Goal: Transaction & Acquisition: Purchase product/service

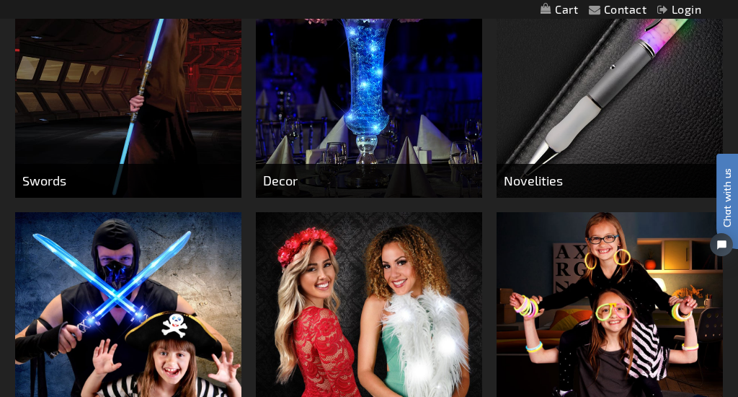
scroll to position [865, 0]
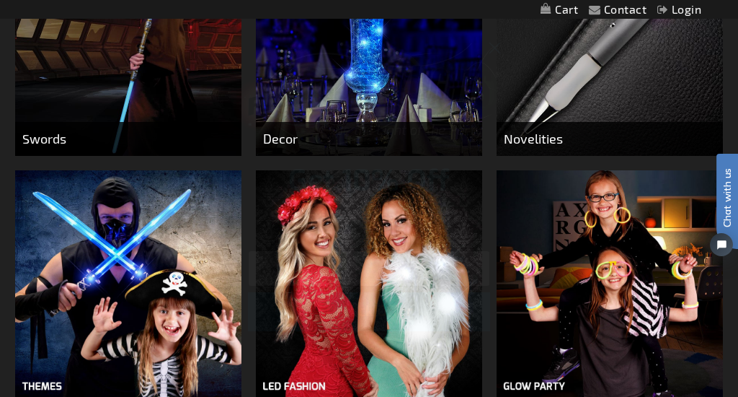
click at [291, 260] on input "Email" at bounding box center [369, 268] width 242 height 36
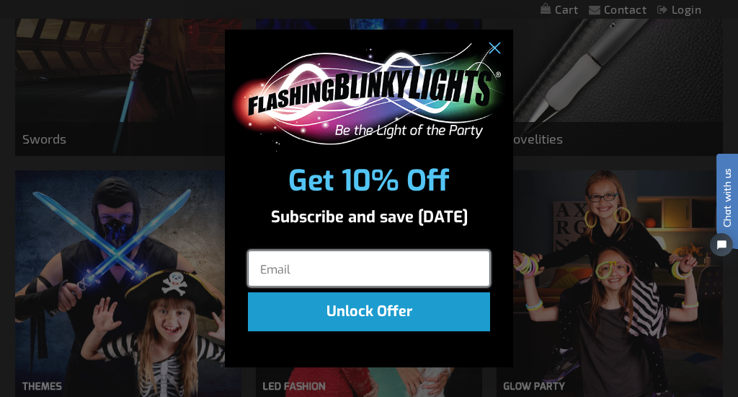
type input "rblatt@gmail.com"
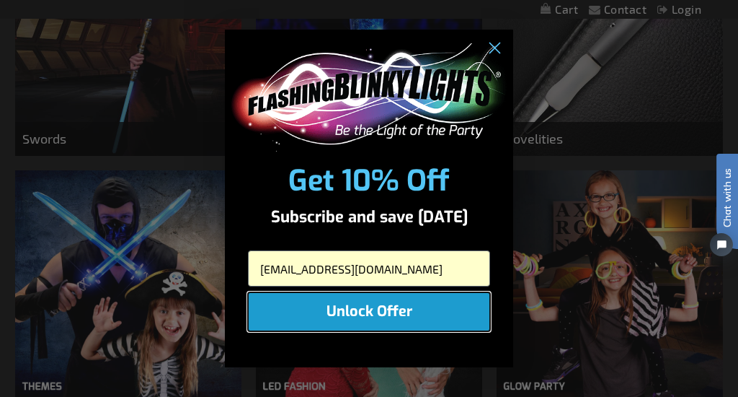
click at [322, 322] on button "Unlock Offer" at bounding box center [369, 311] width 242 height 39
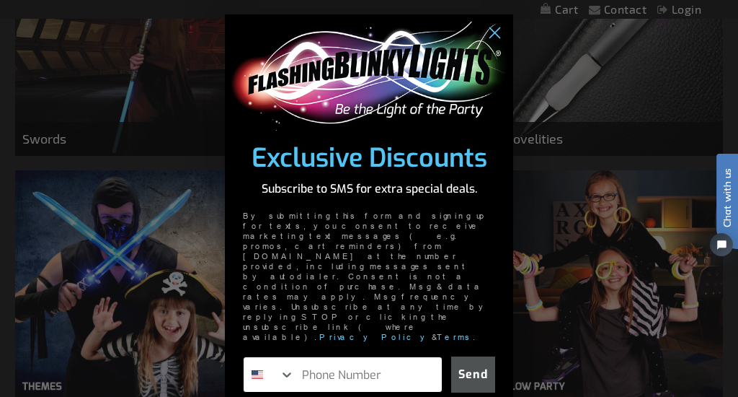
click at [325, 357] on input "Phone Number" at bounding box center [368, 374] width 147 height 35
type input "415-867-7037"
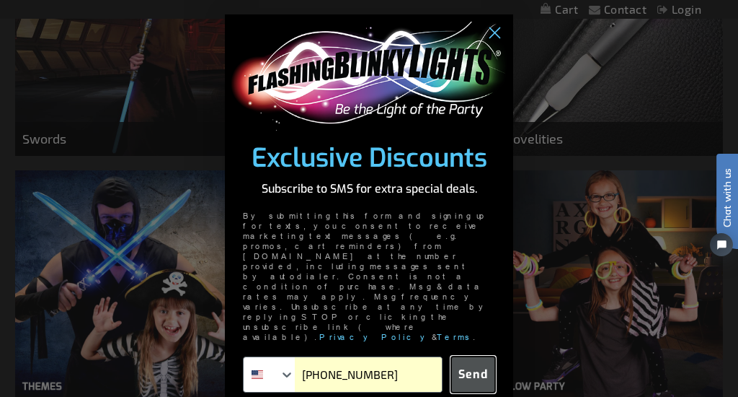
click at [469, 356] on button "Send" at bounding box center [473, 374] width 44 height 36
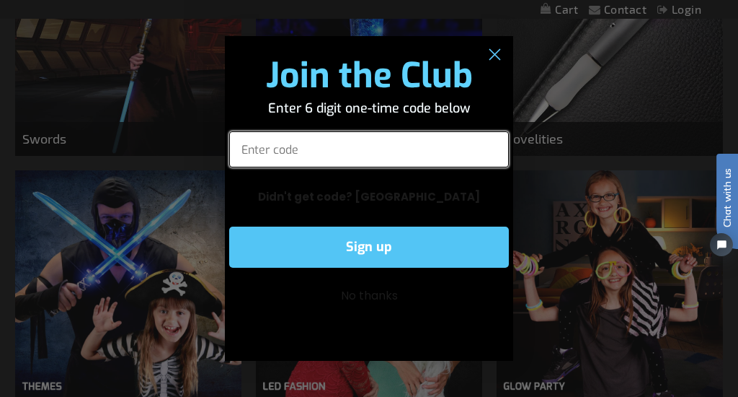
click at [269, 153] on input "Enter code" at bounding box center [369, 149] width 280 height 36
type input "980434"
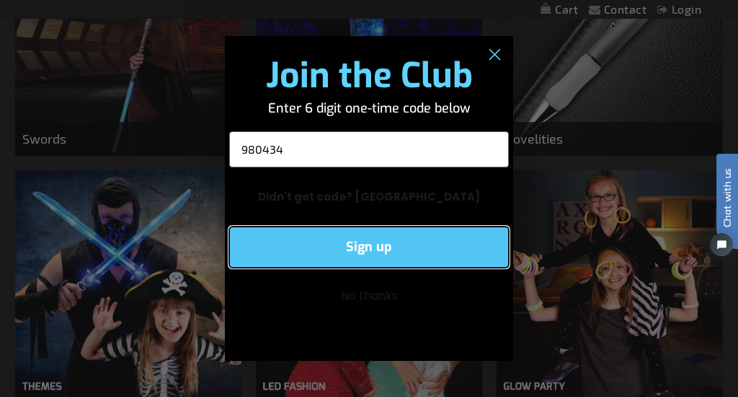
click at [289, 239] on button "Sign up" at bounding box center [369, 246] width 280 height 41
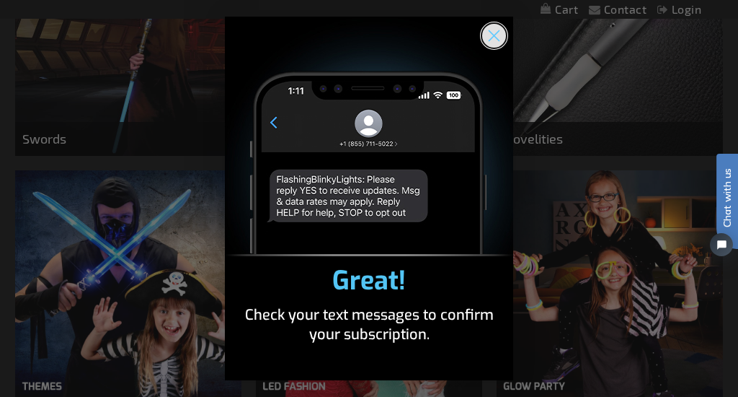
click at [493, 41] on circle "Close dialog" at bounding box center [494, 36] width 24 height 24
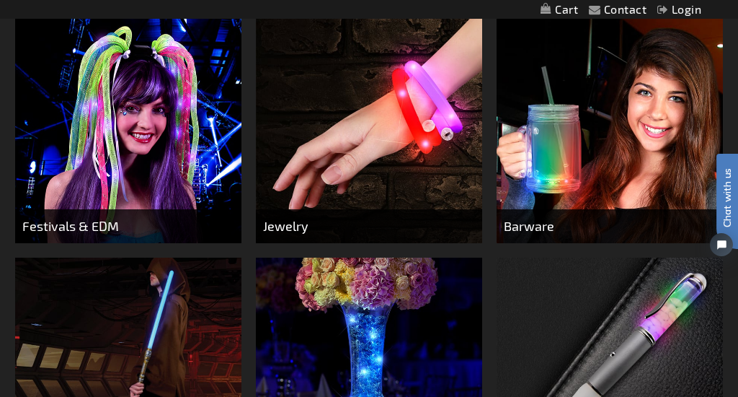
scroll to position [533, 0]
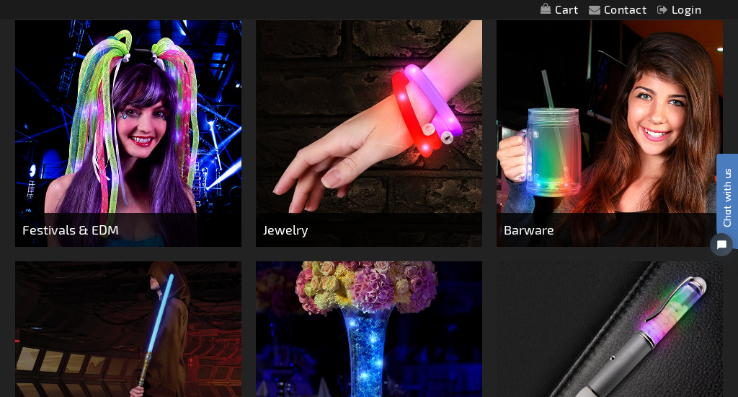
click at [198, 168] on img at bounding box center [128, 133] width 226 height 226
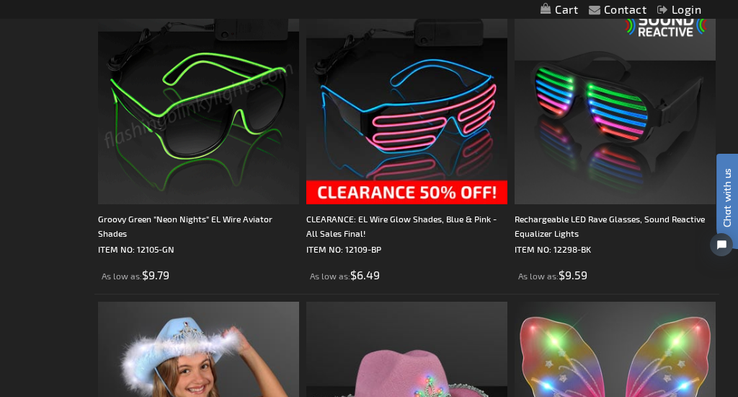
scroll to position [3119, 0]
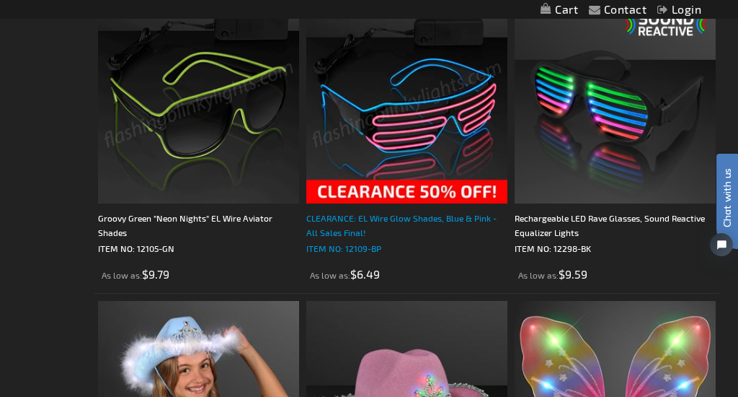
click at [423, 220] on div "CLEARANCE: EL Wire Glow Shades, Blue & Pink - All Sales Final!" at bounding box center [406, 225] width 201 height 29
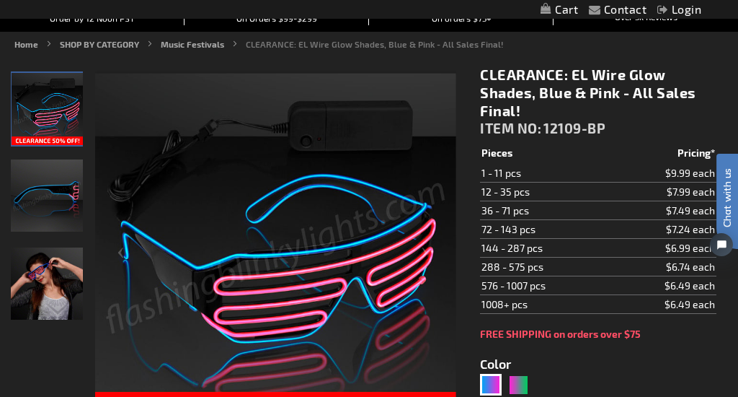
scroll to position [149, 0]
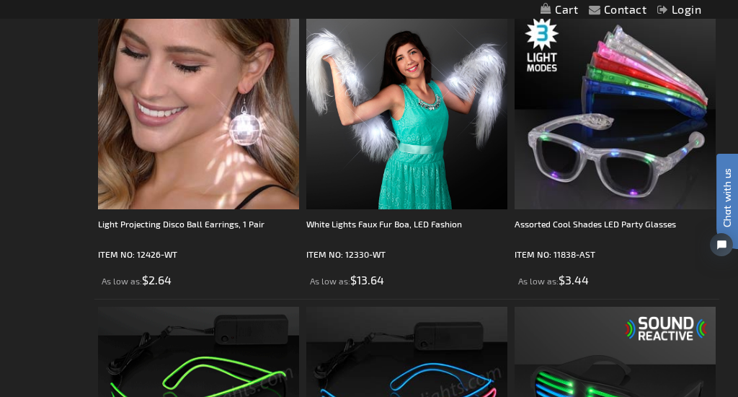
scroll to position [2811, 0]
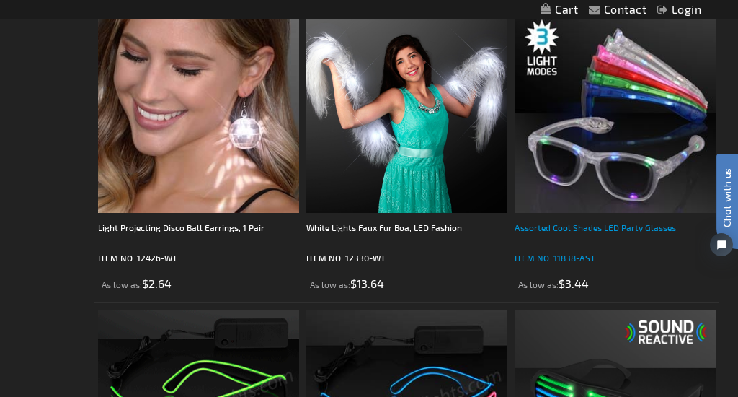
click at [568, 230] on div "Assorted Cool Shades LED Party Glasses" at bounding box center [615, 234] width 201 height 29
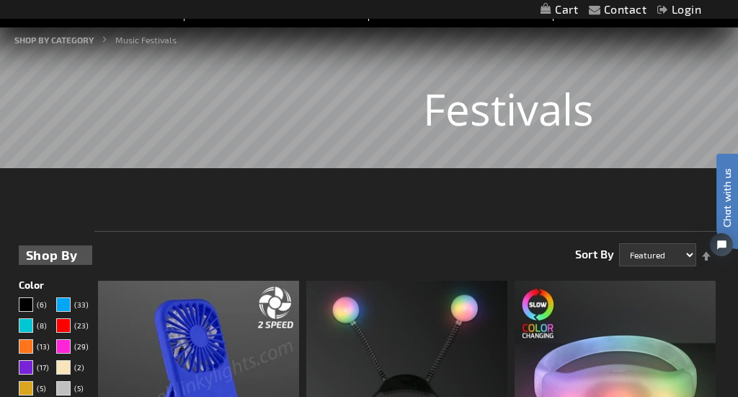
scroll to position [149, 0]
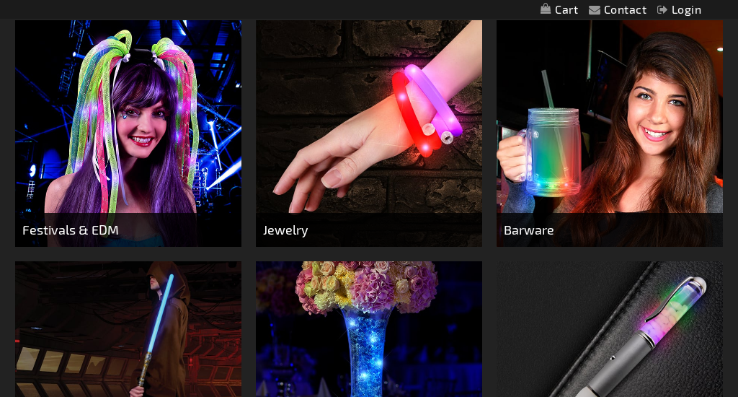
click at [303, 133] on img at bounding box center [369, 133] width 226 height 226
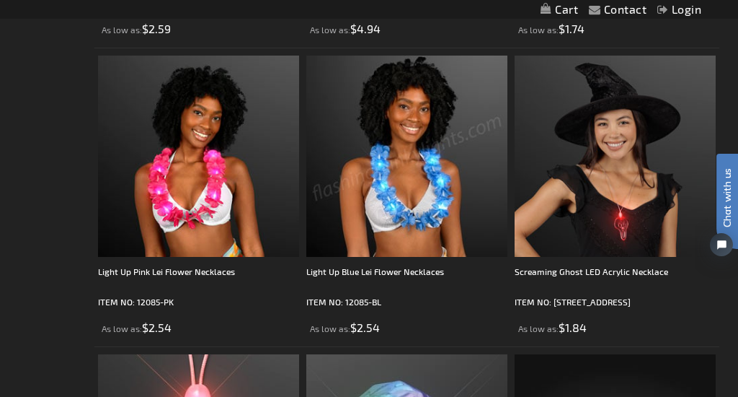
scroll to position [2769, 0]
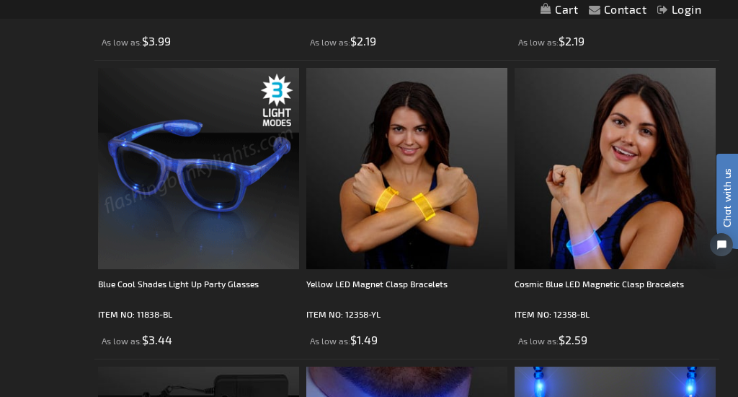
scroll to position [1128, 0]
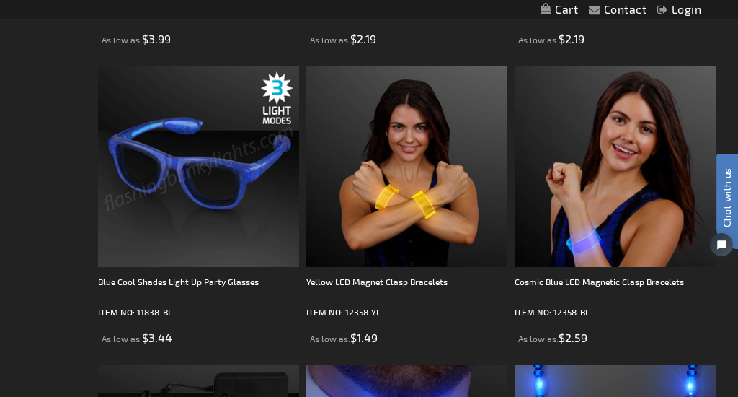
click at [233, 181] on img at bounding box center [198, 166] width 201 height 201
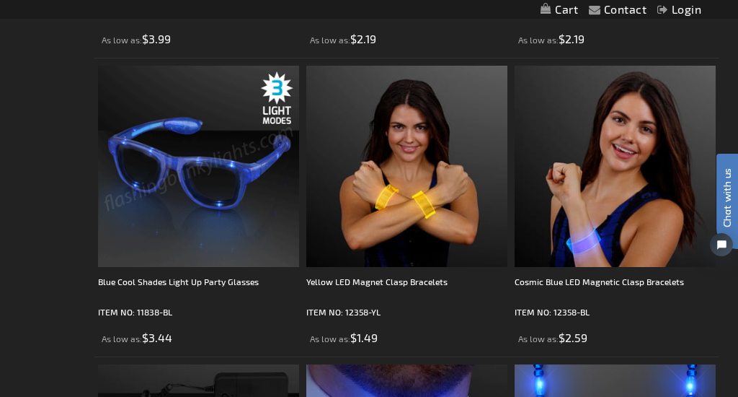
scroll to position [1149, 0]
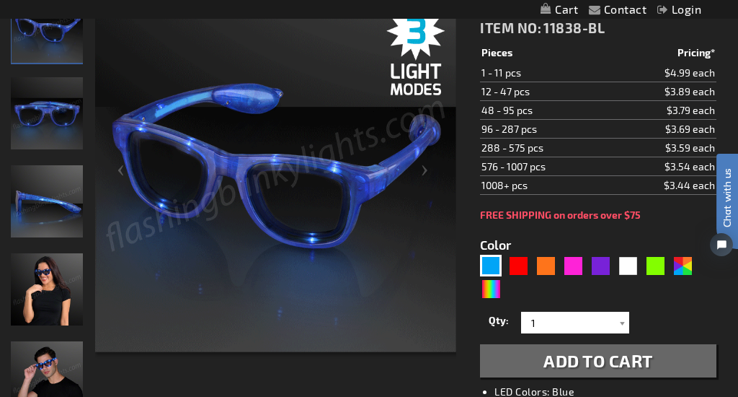
scroll to position [234, 0]
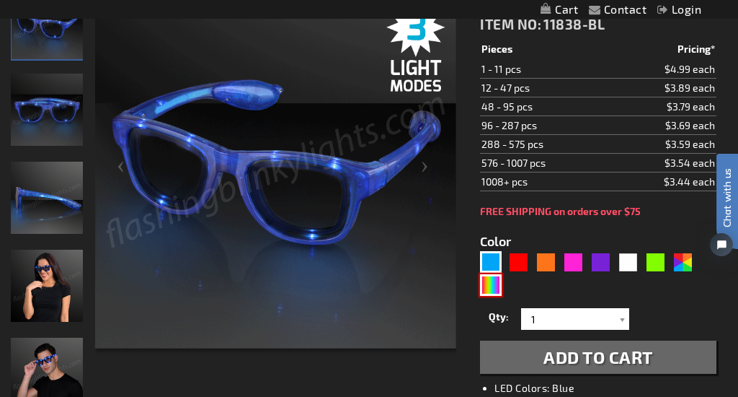
click at [485, 282] on div "Multicolor" at bounding box center [491, 285] width 22 height 22
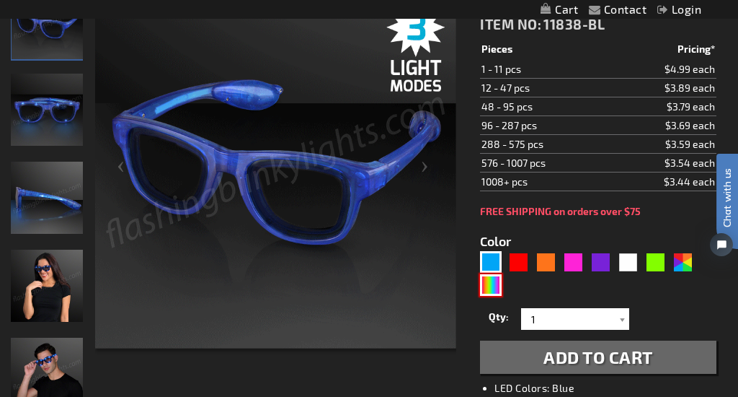
type input "5659"
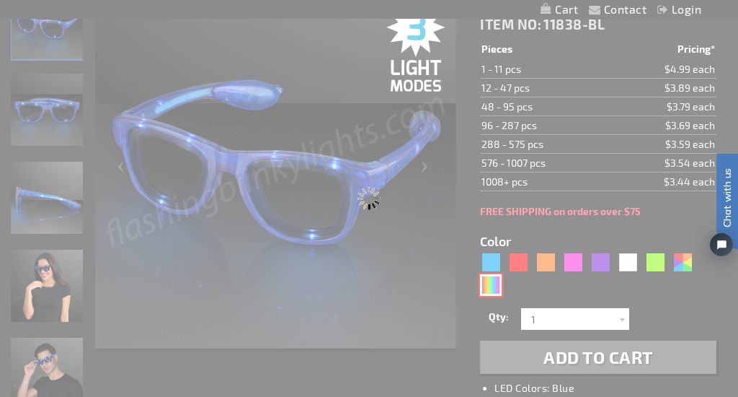
type input "11838-MLT"
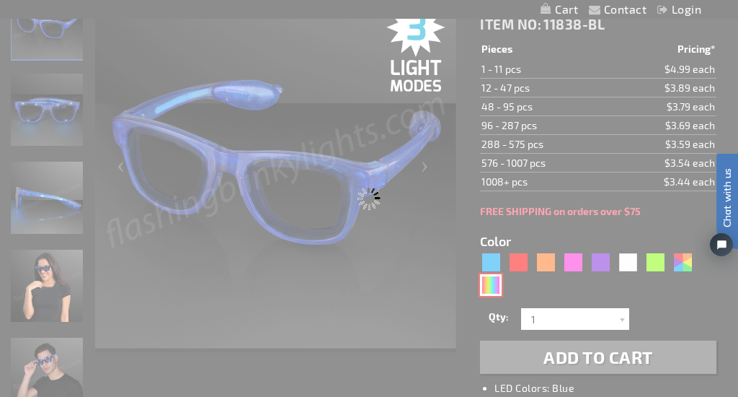
type input "Customize - Multicolor Cool Shades LED Party Glasses - ITEM NO: 11838-MLT"
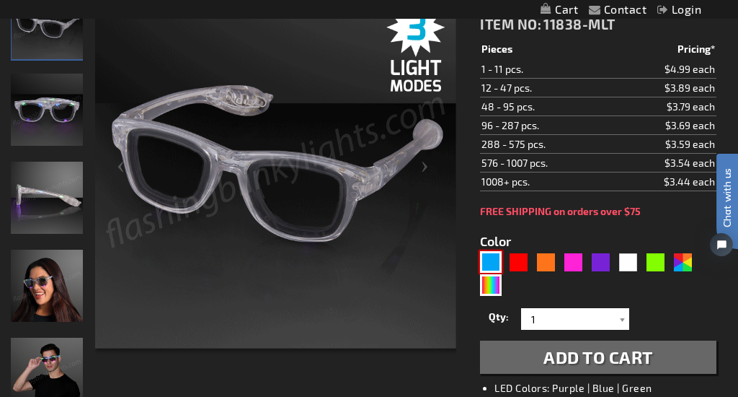
click at [492, 261] on div "Blue" at bounding box center [491, 262] width 22 height 22
type input "5629"
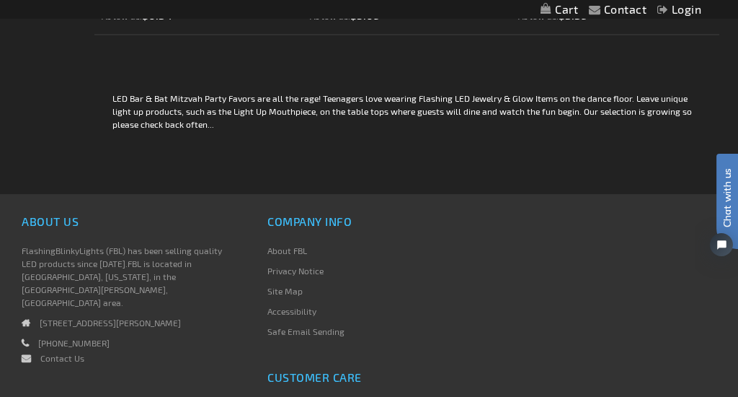
scroll to position [5036, 0]
